Goal: Information Seeking & Learning: Check status

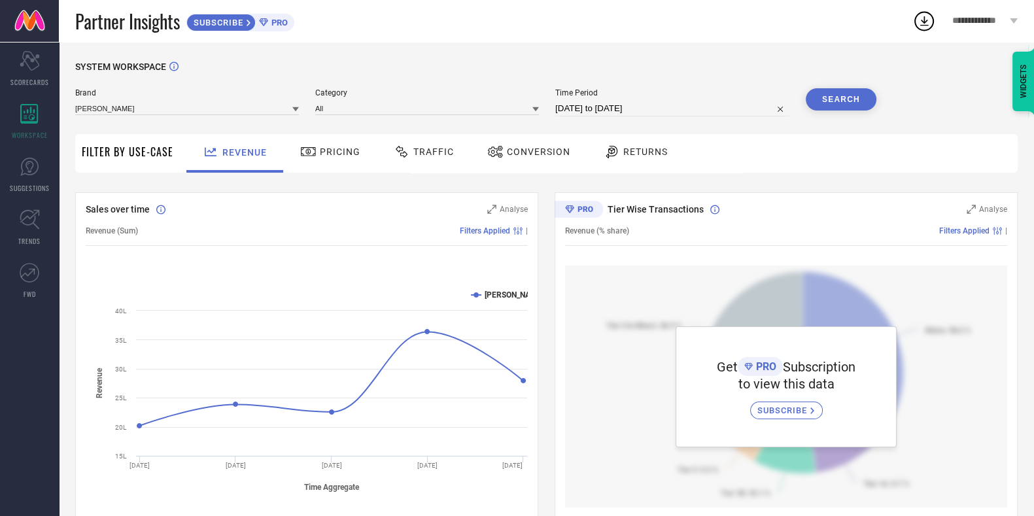
select select "6"
select select "2025"
select select "7"
select select "2025"
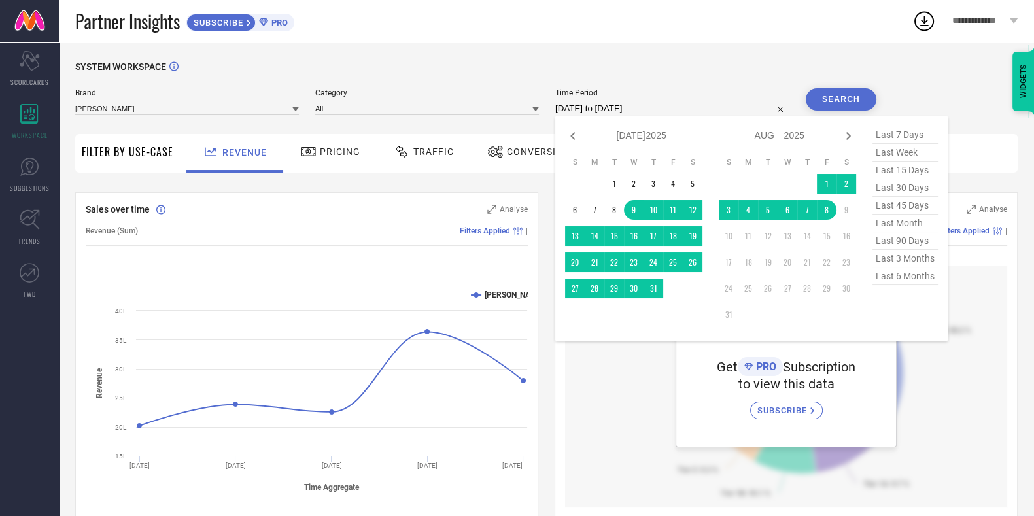
click at [624, 114] on input "[DATE] to [DATE]" at bounding box center [672, 109] width 234 height 16
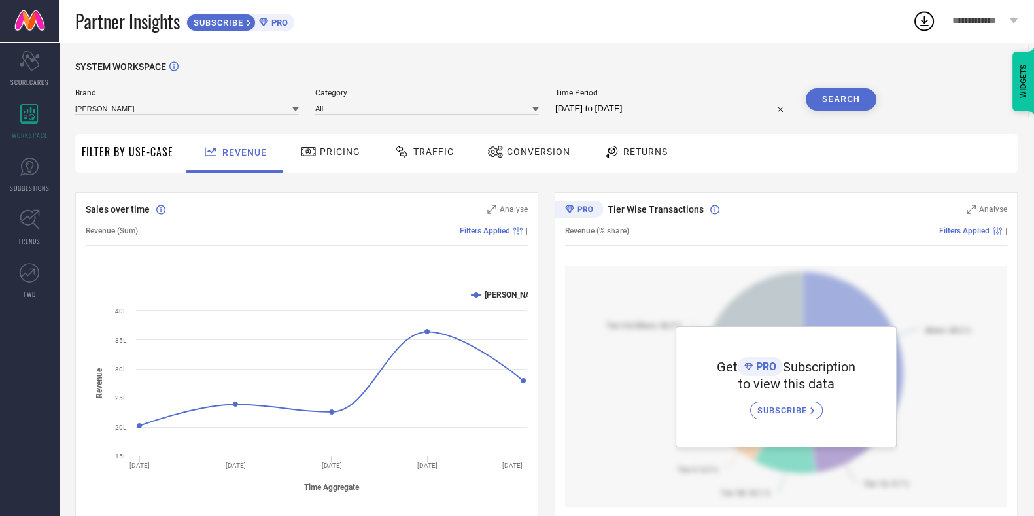
click at [521, 59] on div "SYSTEM WORKSPACE Brand [PERSON_NAME] Category All Time Period [DATE] to [DATE] …" at bounding box center [546, 462] width 975 height 840
click at [722, 184] on div "SYSTEM WORKSPACE Brand [PERSON_NAME] Category All Time Period [DATE] to [DATE] …" at bounding box center [546, 461] width 942 height 801
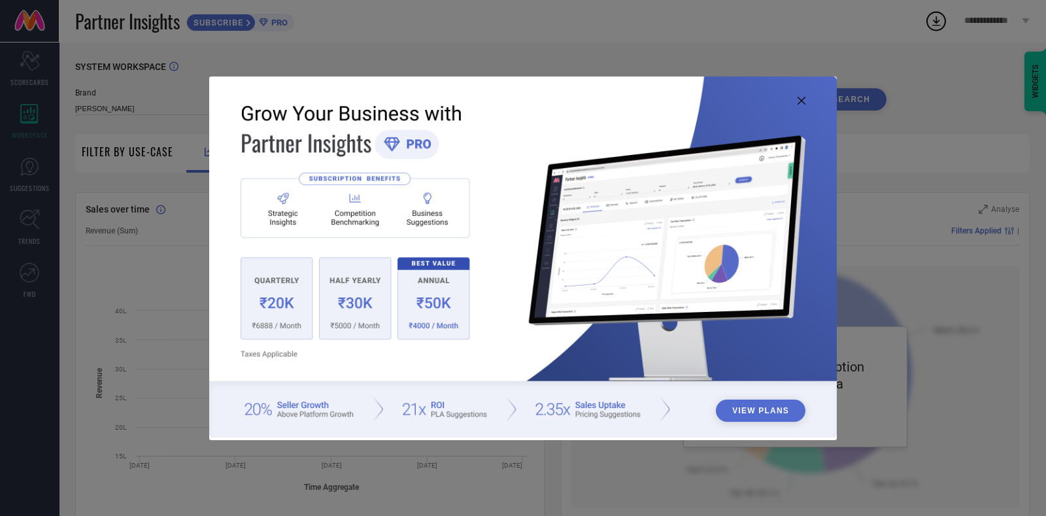
click at [799, 101] on icon at bounding box center [802, 101] width 8 height 8
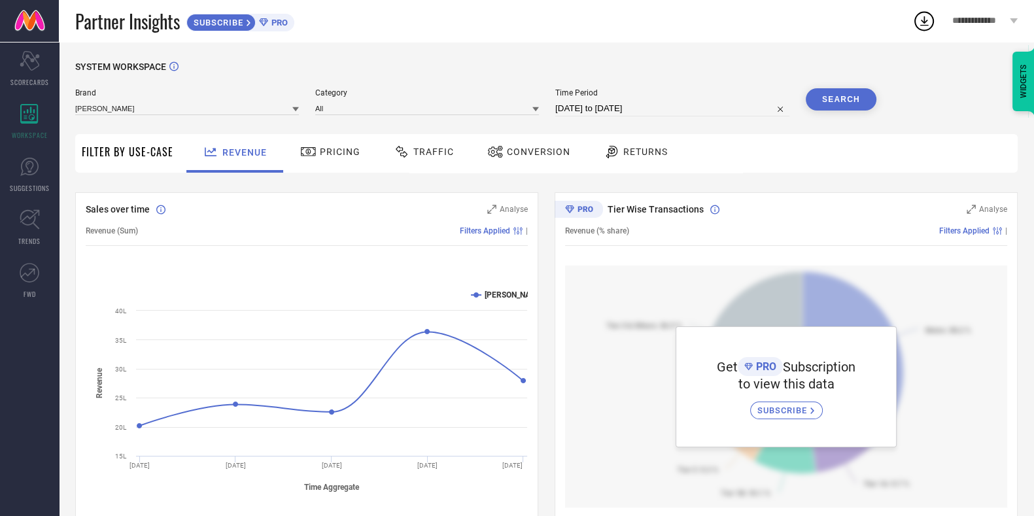
click at [416, 149] on span "Traffic" at bounding box center [433, 151] width 41 height 10
